Goal: Contribute content: Add original content to the website for others to see

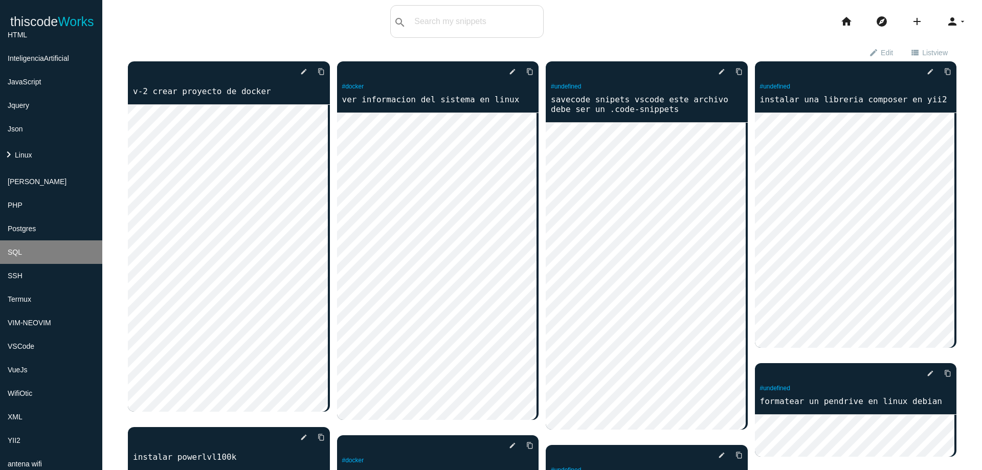
scroll to position [307, 0]
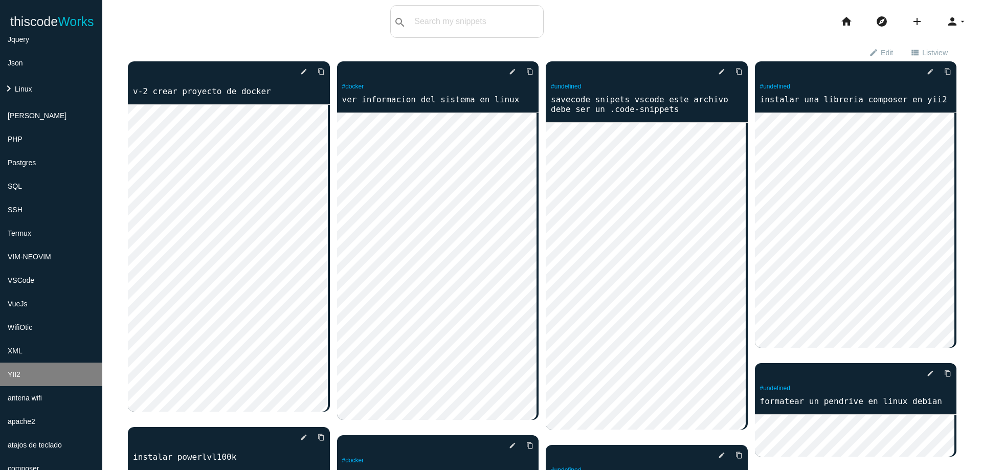
click at [69, 373] on li "YII2" at bounding box center [51, 375] width 102 height 24
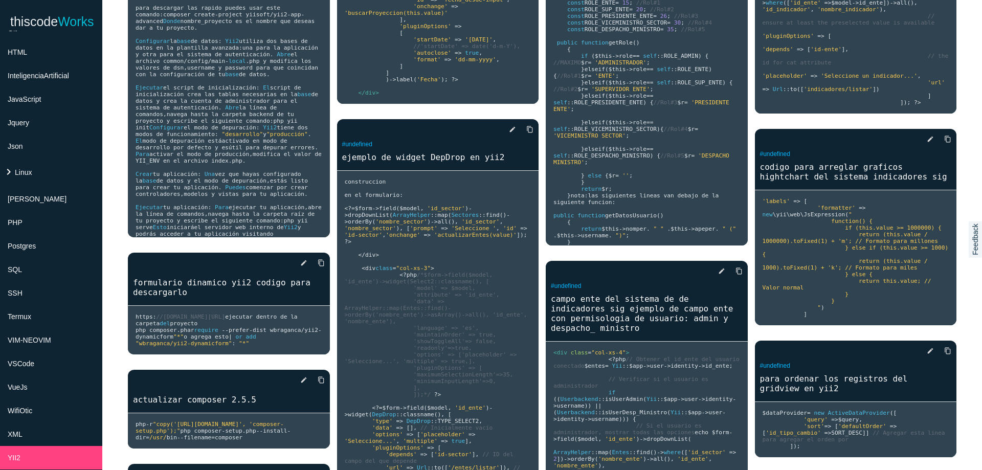
scroll to position [220, 0]
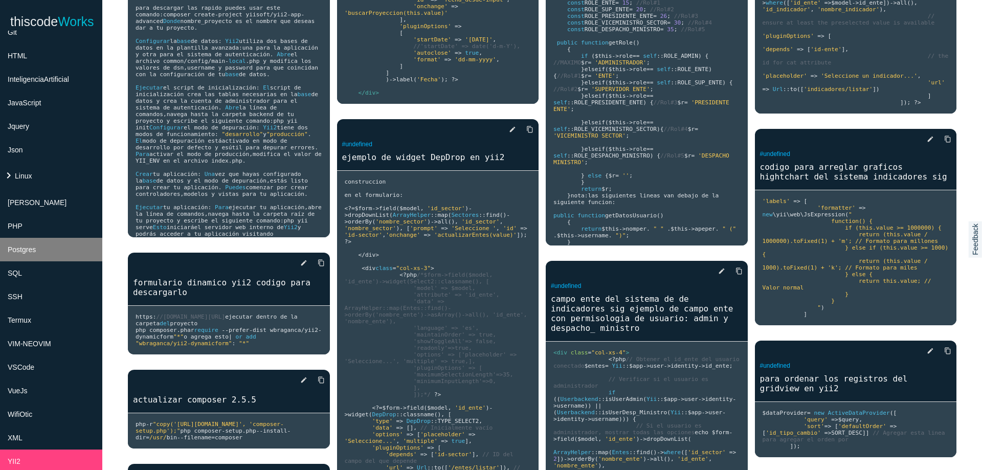
click at [67, 251] on li "Postgres" at bounding box center [51, 250] width 102 height 24
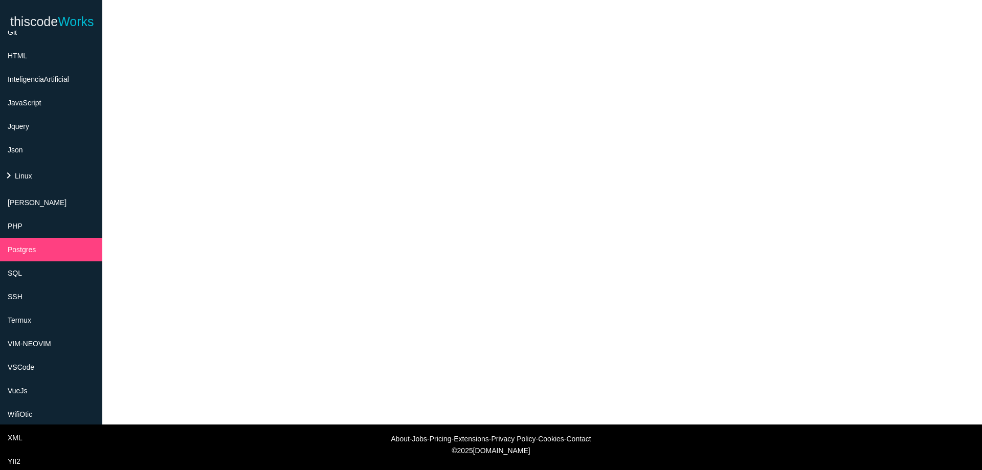
scroll to position [0, 0]
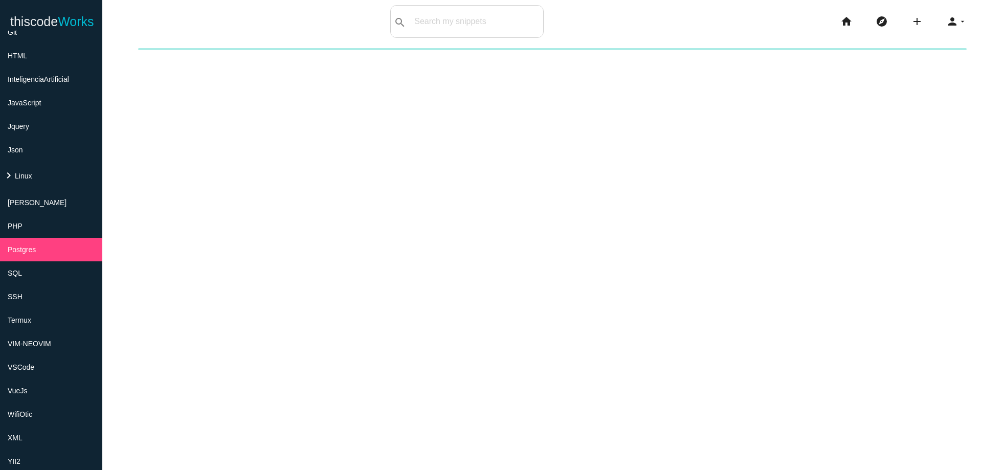
click at [829, 253] on div "New collection Cancel Create" at bounding box center [542, 283] width 880 height 470
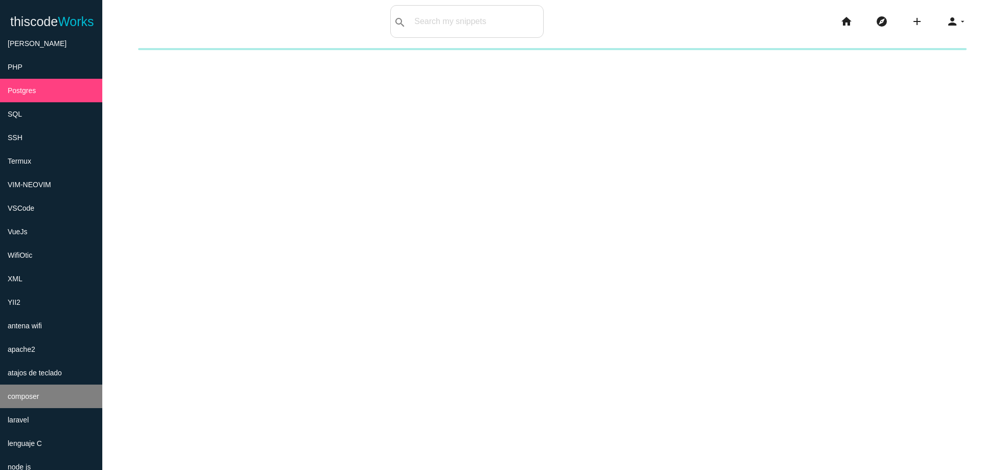
scroll to position [220, 0]
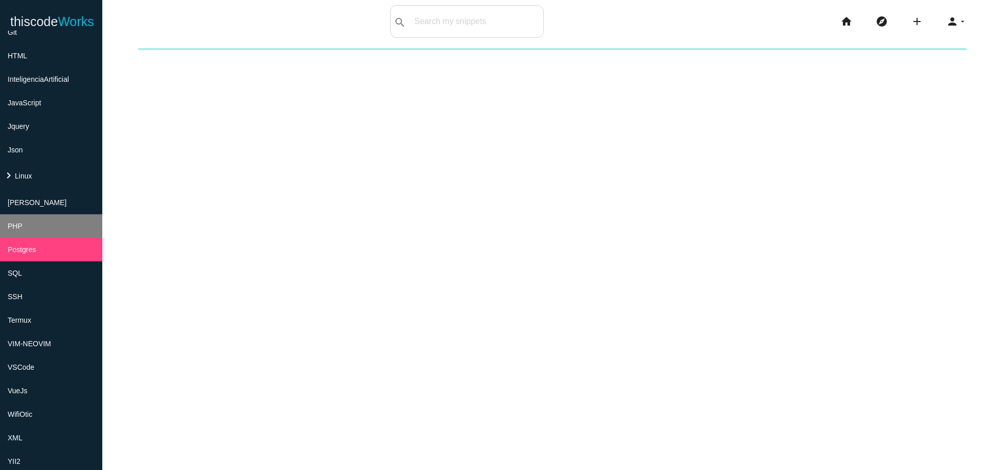
click at [67, 229] on li "PHP" at bounding box center [51, 226] width 102 height 24
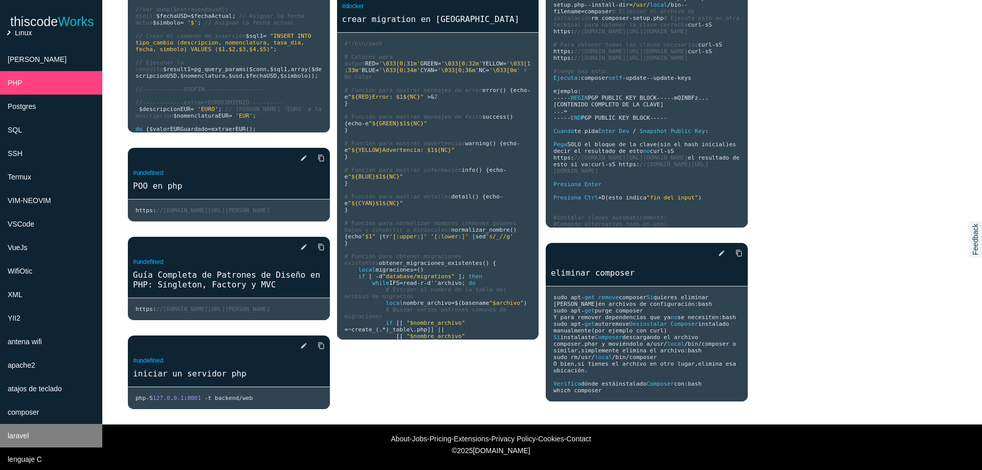
scroll to position [466, 0]
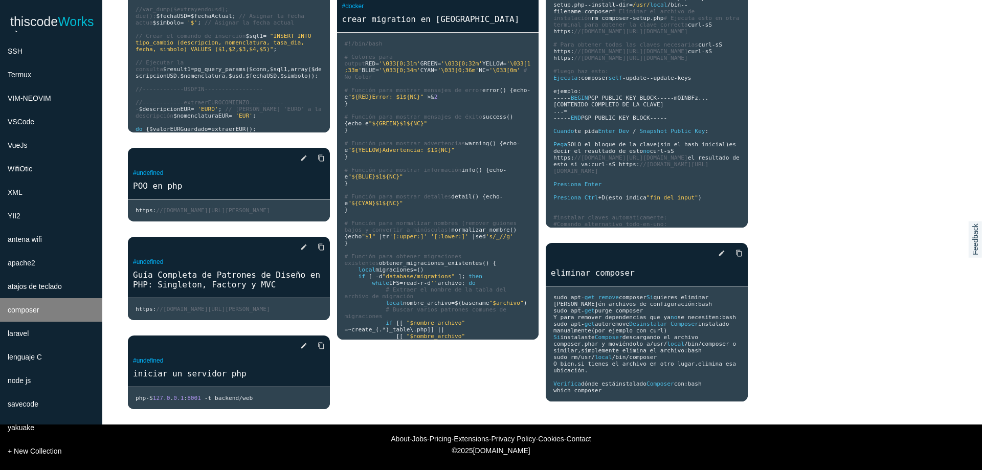
click at [51, 316] on li "composer" at bounding box center [51, 310] width 102 height 24
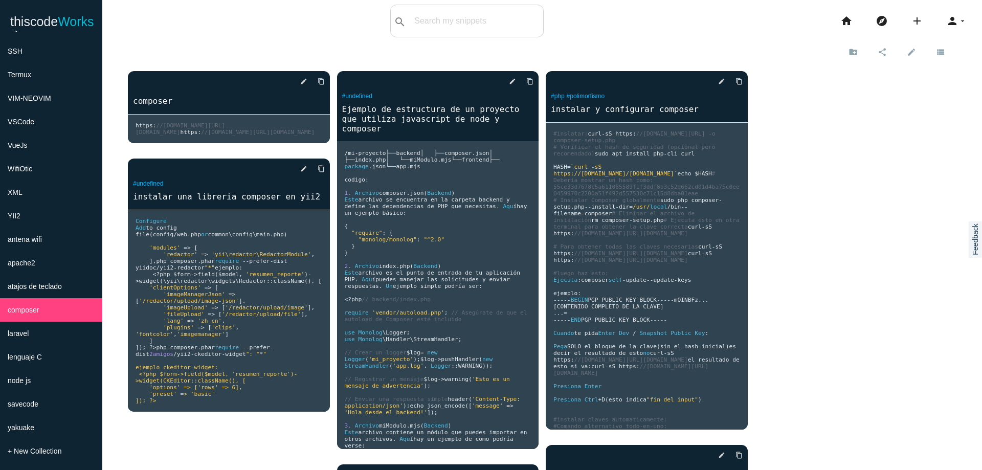
scroll to position [0, 0]
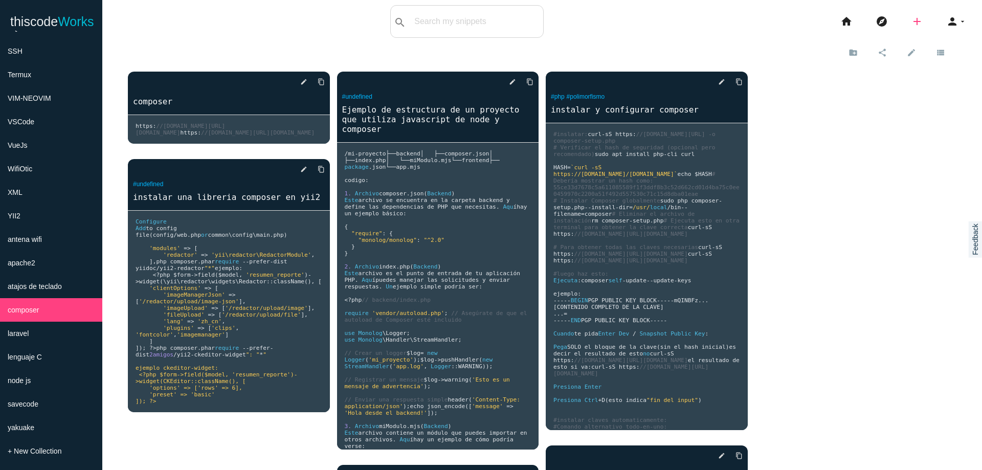
click at [911, 22] on icon "add" at bounding box center [917, 21] width 12 height 33
click at [912, 19] on icon "code" at bounding box center [918, 17] width 12 height 11
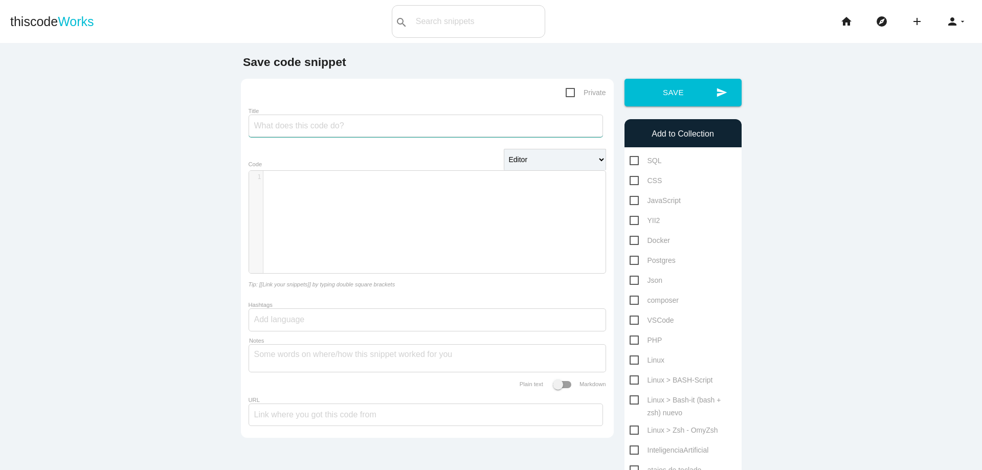
click at [371, 120] on input "Title" at bounding box center [426, 126] width 355 height 23
type input "para yii2 especificar la version"
click at [407, 222] on div "​ x 1 ​" at bounding box center [435, 230] width 372 height 118
click at [270, 179] on span ""config"" at bounding box center [285, 176] width 30 height 7
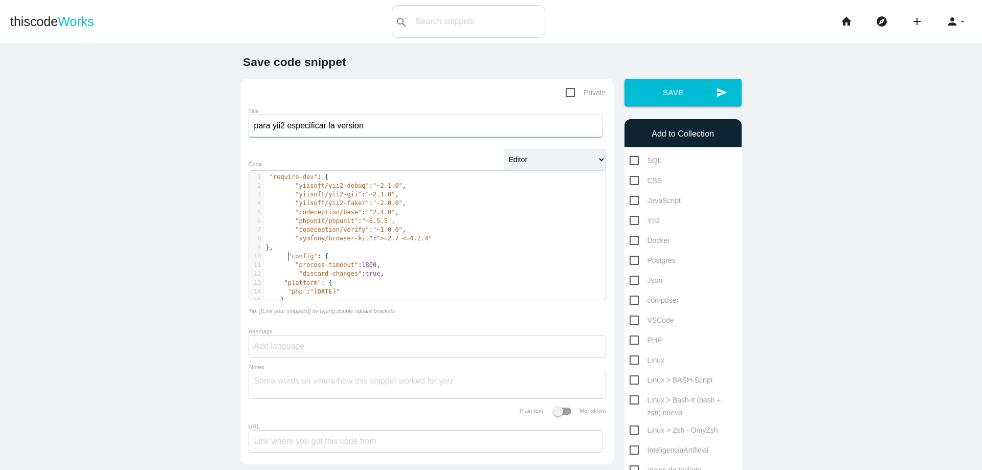
click at [359, 298] on pre "}," at bounding box center [438, 300] width 350 height 9
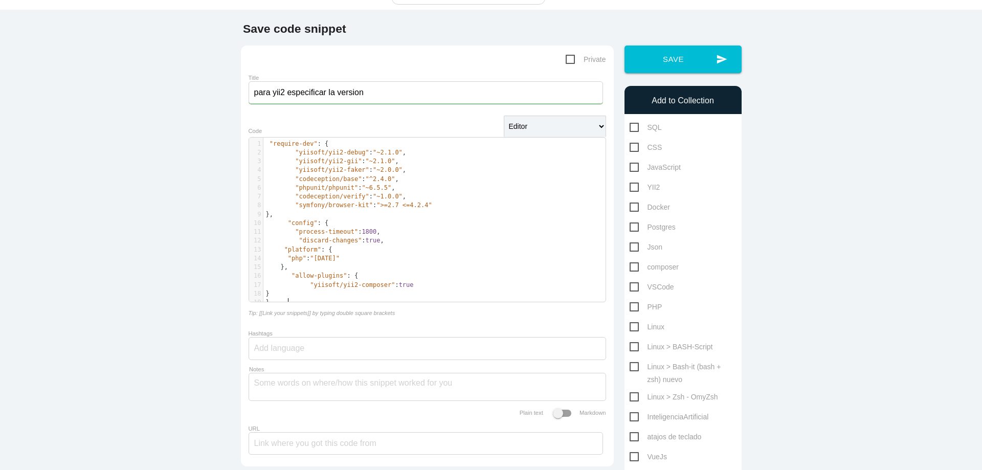
scroll to position [0, 0]
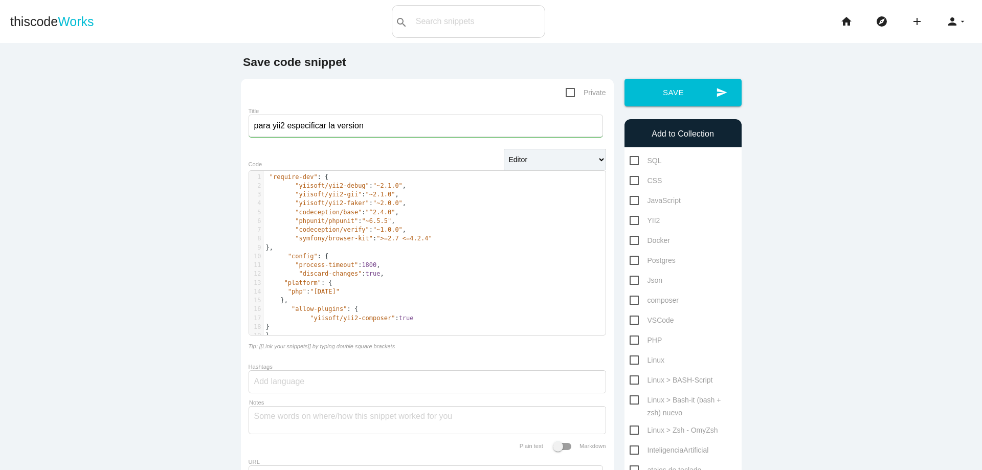
click at [630, 300] on span "composer" at bounding box center [654, 300] width 49 height 13
click at [630, 300] on input "composer" at bounding box center [633, 297] width 7 height 7
checkbox input "true"
click at [664, 104] on button "send Save" at bounding box center [683, 93] width 117 height 28
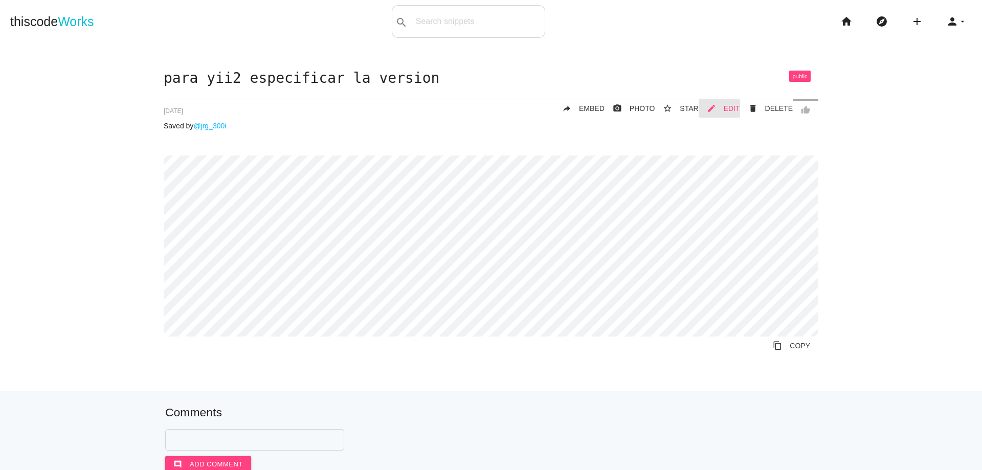
click at [731, 108] on span "EDIT" at bounding box center [732, 108] width 16 height 8
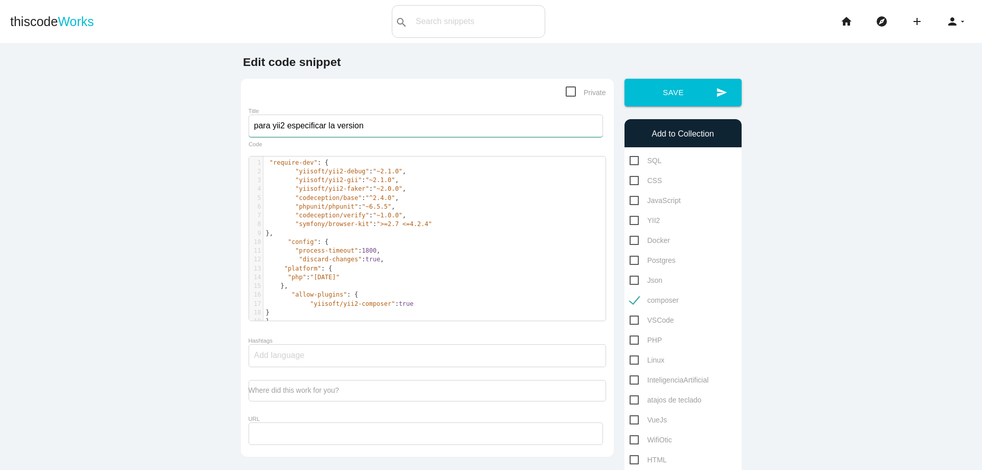
click at [324, 125] on input "para yii2 especificar la version" at bounding box center [426, 126] width 355 height 23
type input "para yii2 especificar en el config la version de php"
click at [718, 103] on icon "send" at bounding box center [721, 93] width 11 height 28
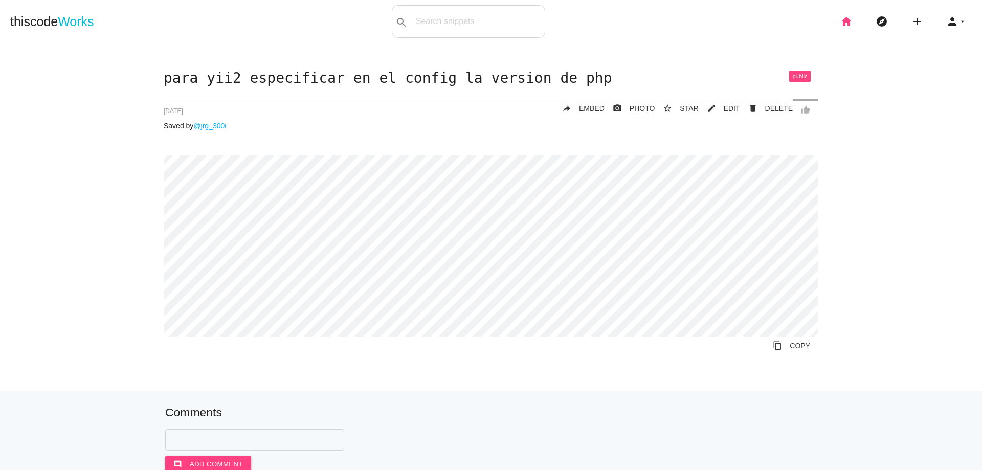
click at [843, 21] on icon "home" at bounding box center [847, 21] width 12 height 33
click at [300, 371] on div "para yii2 especificar en el config la version de php thumb_up delete DELETE mod…" at bounding box center [491, 231] width 962 height 320
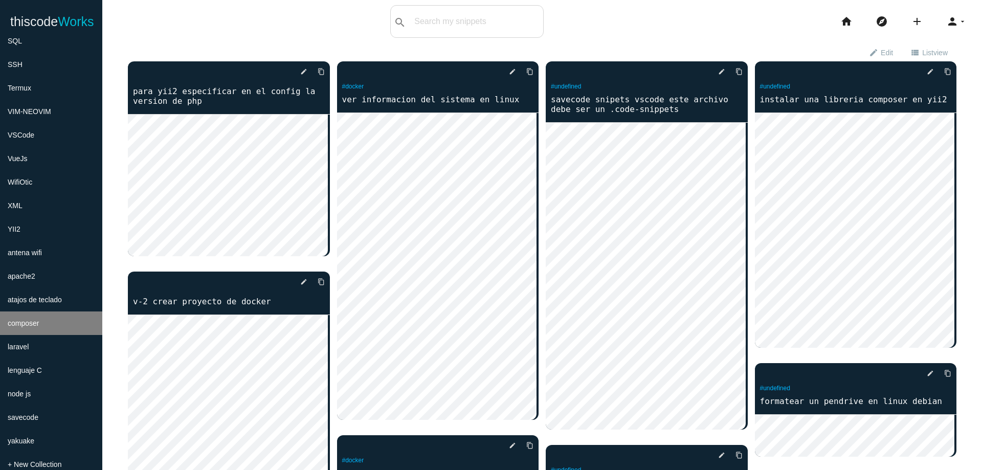
scroll to position [466, 0]
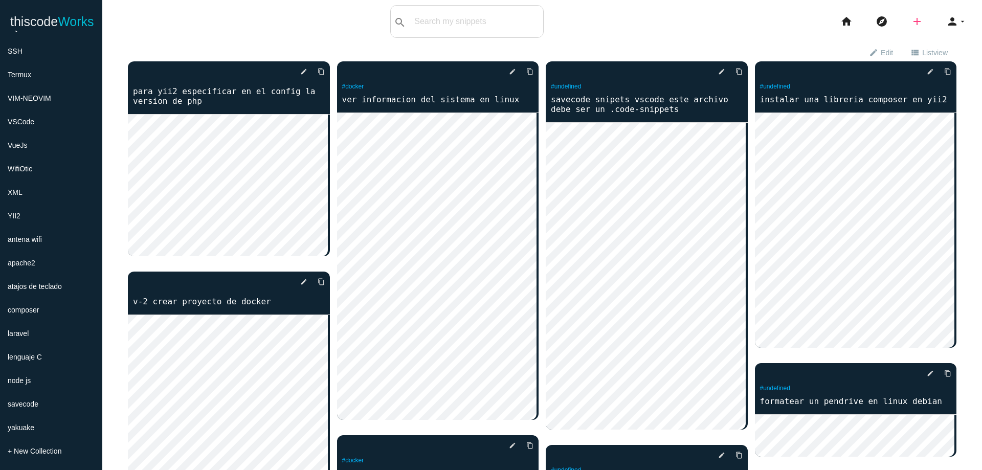
click at [911, 23] on icon "add" at bounding box center [917, 21] width 12 height 33
click at [912, 19] on icon "code" at bounding box center [918, 17] width 12 height 11
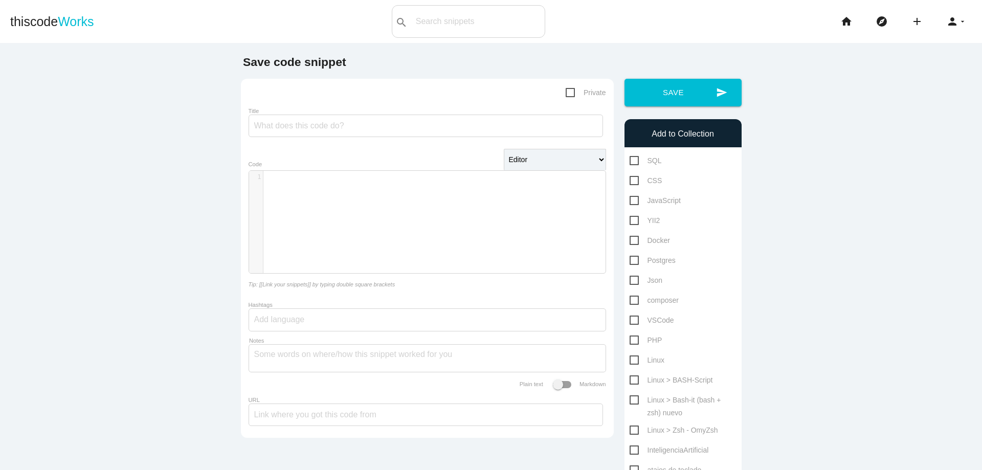
click at [330, 213] on div "​ x 1 ​" at bounding box center [435, 230] width 372 height 118
click at [334, 130] on input "Title" at bounding box center [426, 126] width 355 height 23
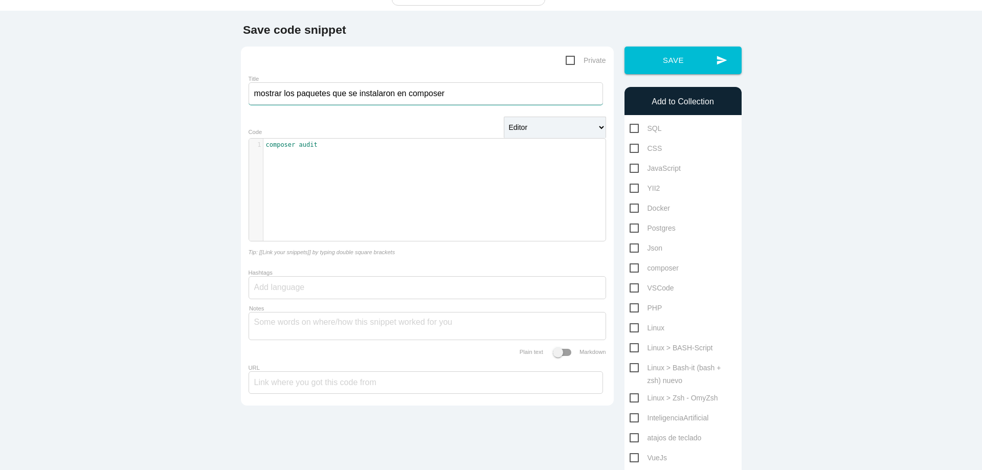
scroll to position [61, 0]
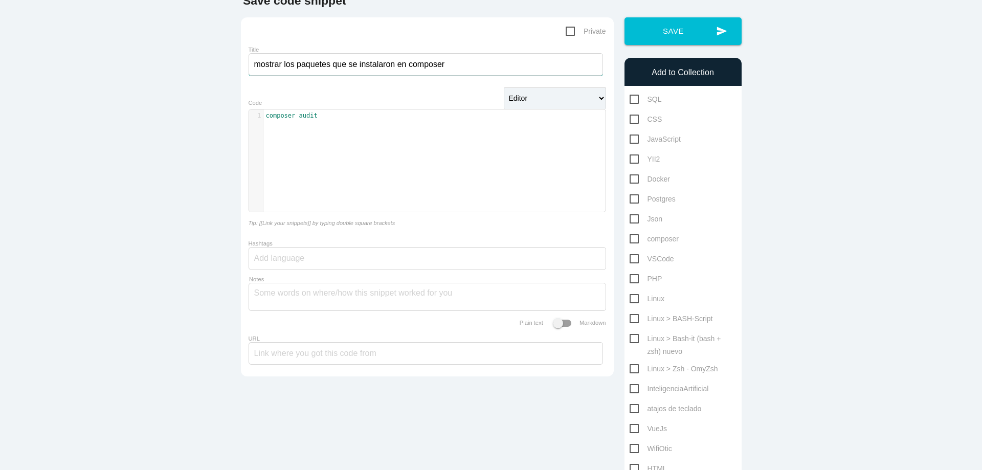
type input "mostrar los paquetes que se instalaron en composer"
click at [630, 239] on span "composer" at bounding box center [654, 239] width 49 height 13
click at [630, 239] on input "composer" at bounding box center [633, 236] width 7 height 7
checkbox input "true"
click at [697, 40] on button "send Save" at bounding box center [683, 31] width 117 height 28
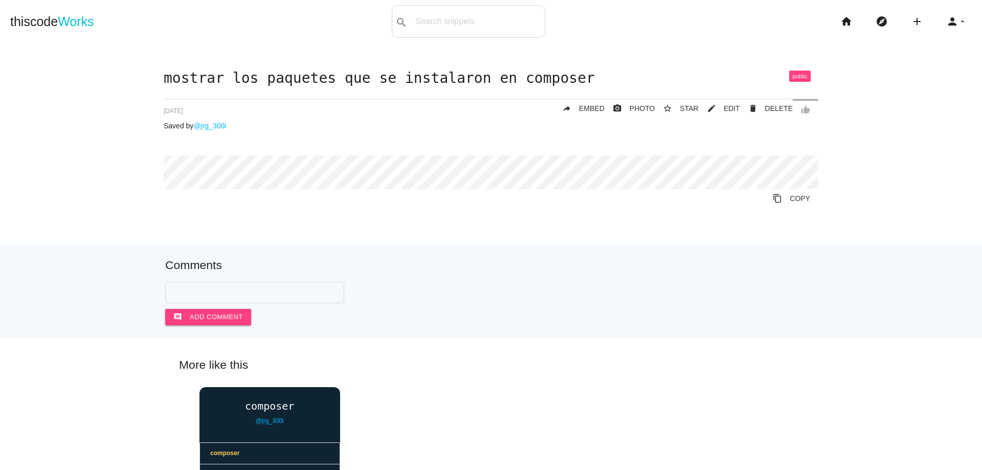
click at [272, 127] on p "Saved by @jrg_300i" at bounding box center [491, 126] width 655 height 8
click at [911, 17] on icon "add" at bounding box center [917, 21] width 12 height 33
click at [904, 24] on link "code Snippet" at bounding box center [940, 18] width 72 height 26
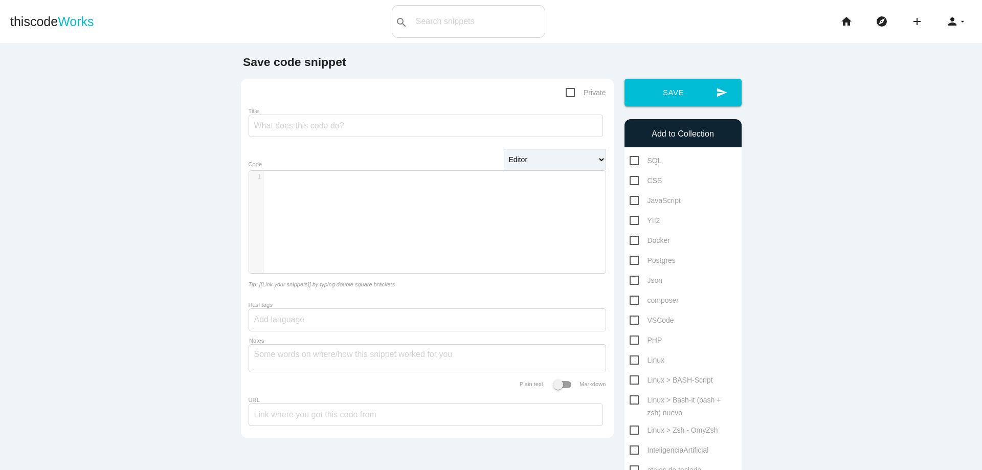
scroll to position [3, 0]
click at [421, 184] on div "​ x 1 ​" at bounding box center [435, 230] width 372 height 118
click at [333, 124] on input "Title" at bounding box center [426, 126] width 355 height 23
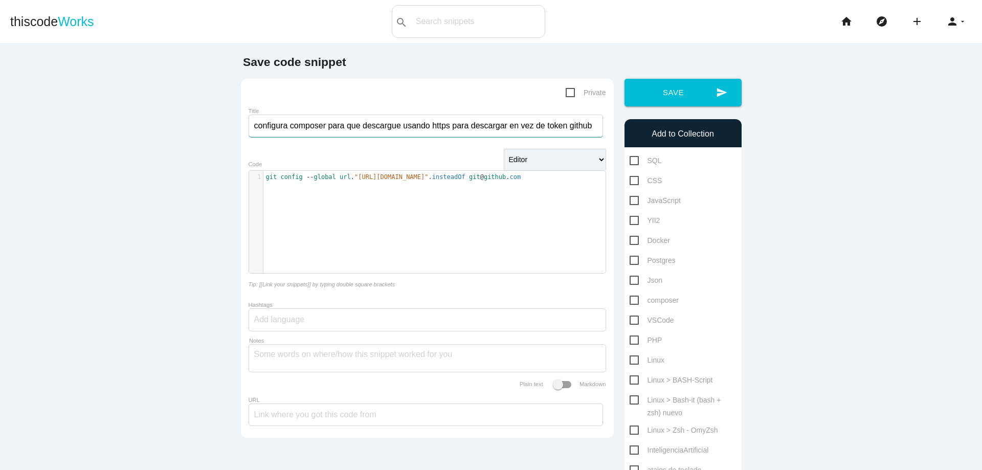
type input "configura composer para que descargue usando https para descargar en vez de tok…"
click at [633, 299] on span "composer" at bounding box center [654, 300] width 49 height 13
click at [633, 299] on input "composer" at bounding box center [633, 297] width 7 height 7
checkbox input "true"
click at [673, 103] on button "send Save" at bounding box center [683, 93] width 117 height 28
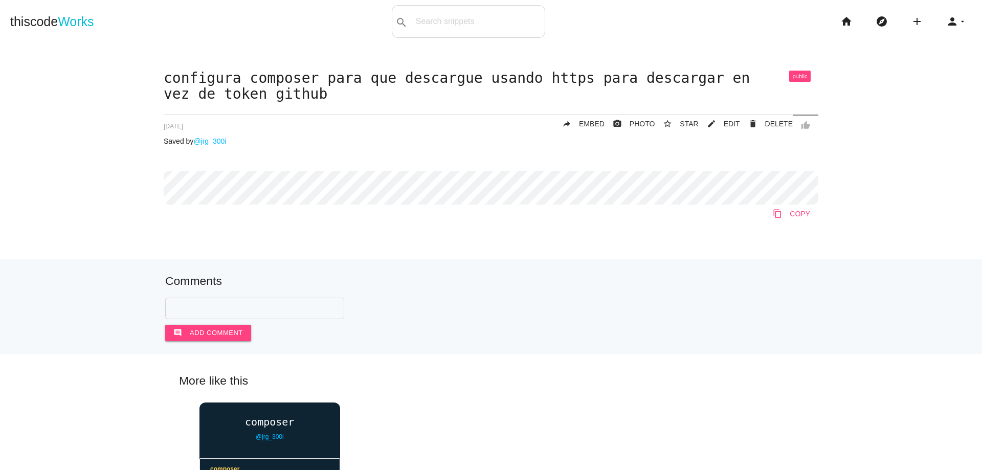
click at [777, 215] on icon "content_copy" at bounding box center [777, 214] width 9 height 18
